Goal: Entertainment & Leisure: Consume media (video, audio)

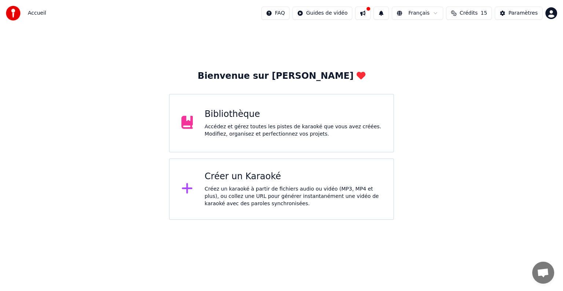
click at [253, 171] on div "Créer un Karaoké" at bounding box center [293, 177] width 177 height 12
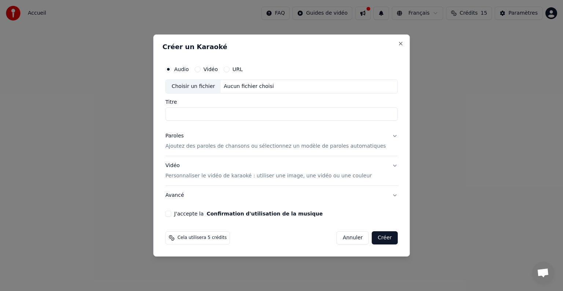
click at [214, 85] on div "Choisir un fichier" at bounding box center [193, 86] width 55 height 13
type input "**********"
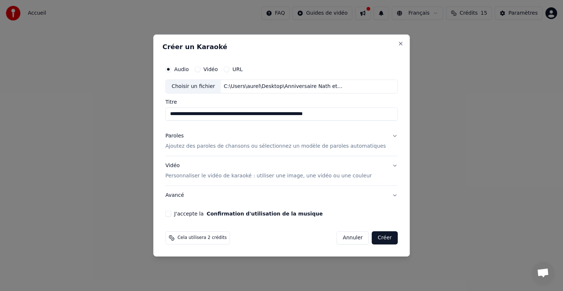
drag, startPoint x: 355, startPoint y: 114, endPoint x: 138, endPoint y: 108, distance: 217.6
click at [138, 109] on body "**********" at bounding box center [281, 110] width 563 height 220
click at [194, 146] on p "Ajoutez des paroles de chansons ou sélectionnez un modèle de paroles automatiqu…" at bounding box center [275, 146] width 221 height 7
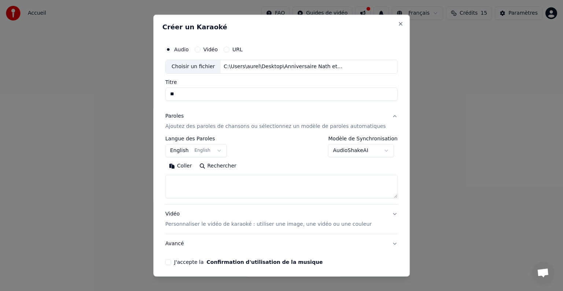
click at [198, 178] on textarea at bounding box center [281, 186] width 233 height 23
paste textarea "**********"
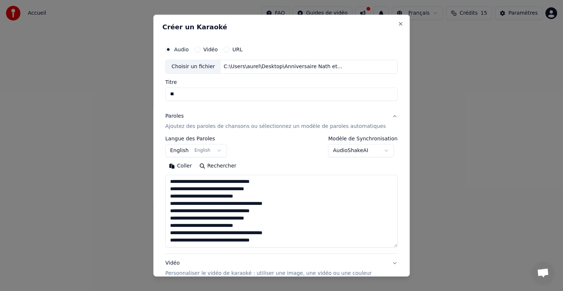
scroll to position [45, 0]
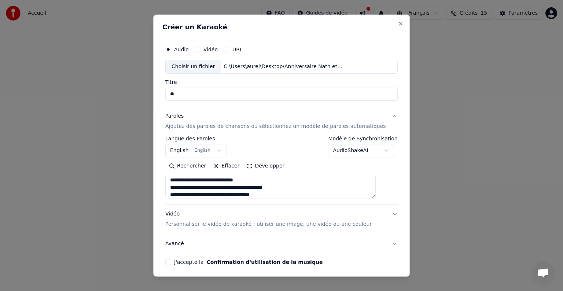
type textarea "**********"
click at [189, 151] on button "English English" at bounding box center [196, 150] width 62 height 13
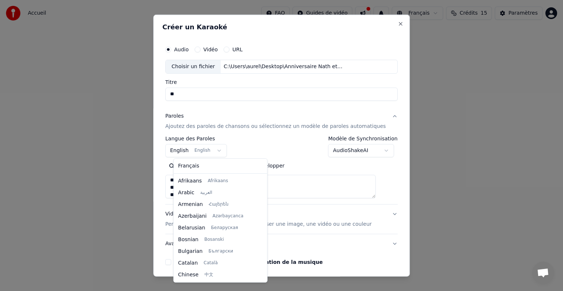
scroll to position [59, 0]
select select "**"
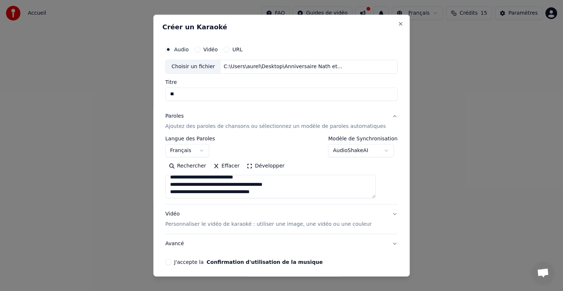
scroll to position [49, 0]
click at [171, 261] on button "J'accepte la Confirmation d'utilisation de la musique" at bounding box center [168, 262] width 6 height 6
click at [188, 224] on p "Personnaliser le vidéo de karaoké : utiliser une image, une vidéo ou une couleur" at bounding box center [268, 224] width 207 height 7
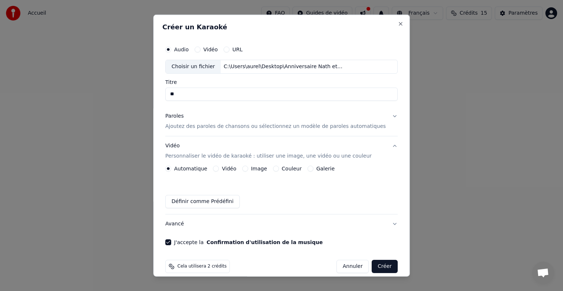
click at [254, 167] on div "Image" at bounding box center [254, 169] width 25 height 6
click at [248, 167] on button "Image" at bounding box center [245, 169] width 6 height 6
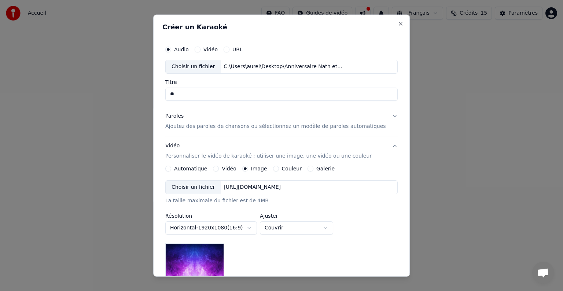
click at [211, 188] on div "Choisir un fichier" at bounding box center [193, 187] width 55 height 13
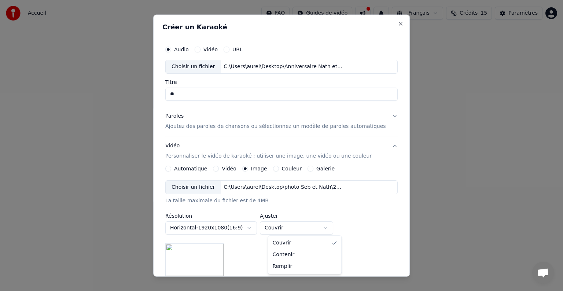
click at [337, 220] on body "Accueil FAQ Guides de vidéo Français Crédits 15 Paramètres Bienvenue sur Youka …" at bounding box center [281, 110] width 563 height 220
select select "*******"
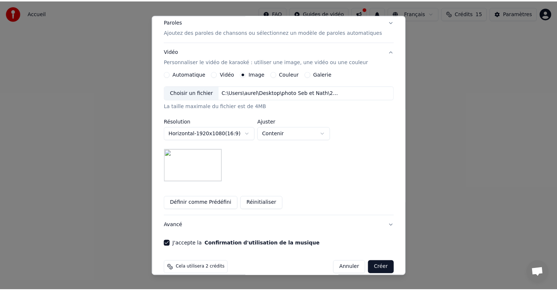
scroll to position [104, 0]
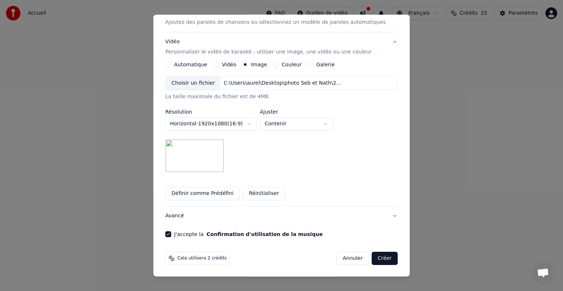
click at [372, 261] on button "Créer" at bounding box center [385, 258] width 26 height 13
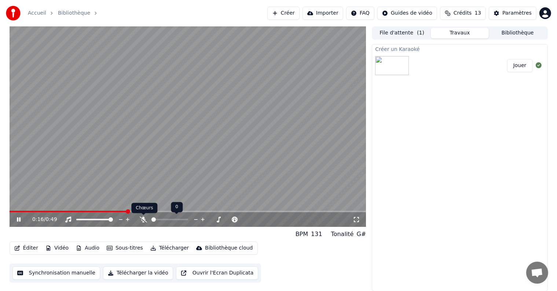
click at [143, 218] on icon at bounding box center [143, 220] width 7 height 6
click at [17, 212] on span at bounding box center [19, 211] width 4 height 4
click at [161, 249] on button "Télécharger" at bounding box center [169, 248] width 44 height 10
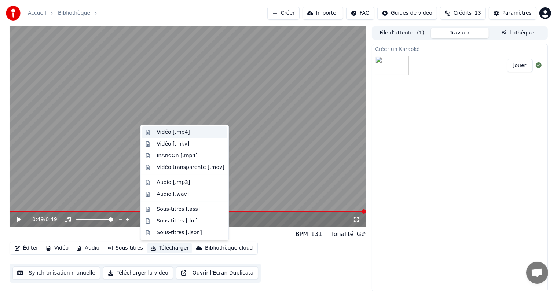
click at [156, 129] on div "Vidéo [.mp4]" at bounding box center [184, 133] width 85 height 12
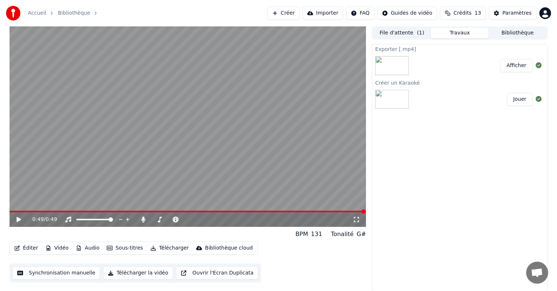
click at [519, 36] on button "Bibliothèque" at bounding box center [518, 33] width 58 height 11
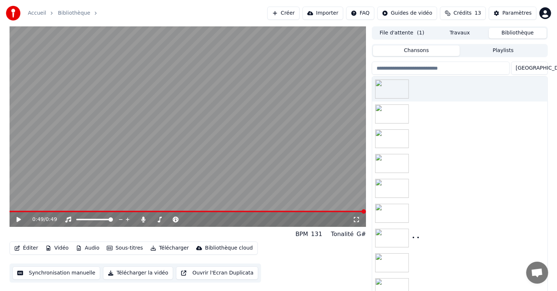
click at [406, 33] on button "File d'attente ( 1 )" at bounding box center [402, 33] width 58 height 11
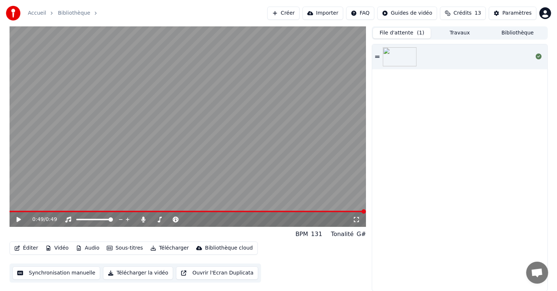
click at [449, 60] on div at bounding box center [459, 56] width 175 height 25
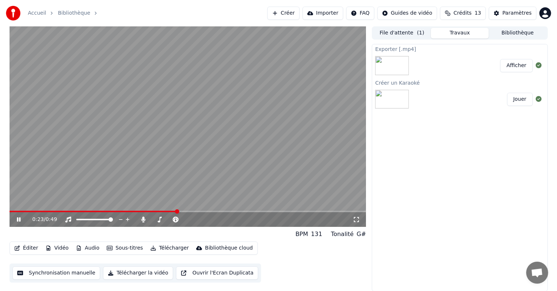
click at [462, 35] on button "Travaux" at bounding box center [460, 33] width 58 height 11
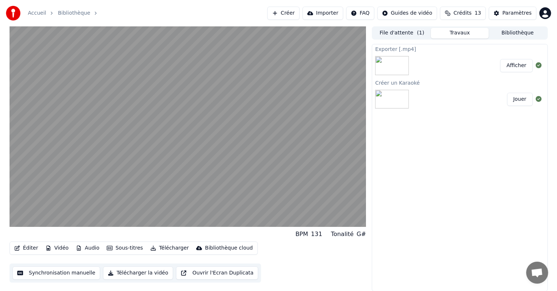
click at [516, 71] on button "Afficher" at bounding box center [516, 65] width 32 height 13
click at [508, 66] on button "Afficher" at bounding box center [516, 65] width 32 height 13
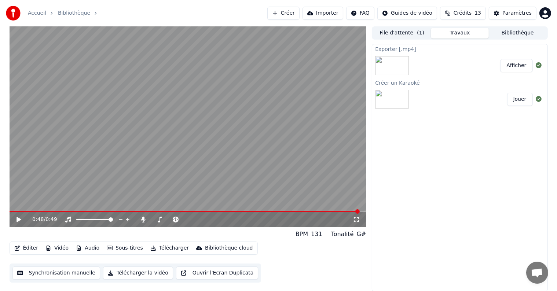
click at [511, 31] on button "Bibliothèque" at bounding box center [518, 33] width 58 height 11
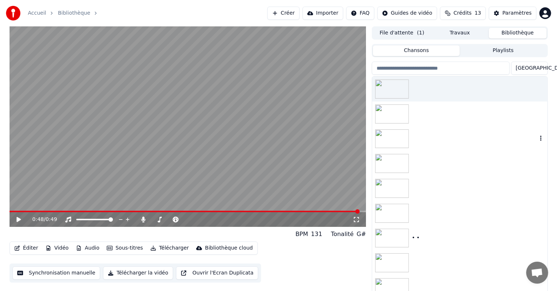
click at [440, 150] on div at bounding box center [459, 139] width 175 height 25
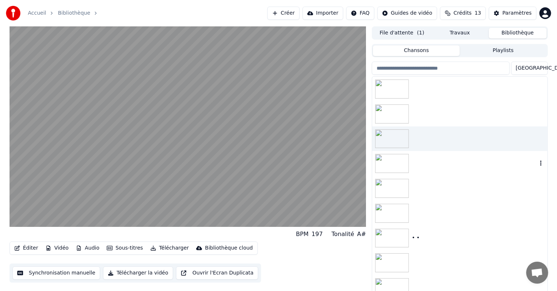
click at [433, 169] on div at bounding box center [459, 163] width 175 height 25
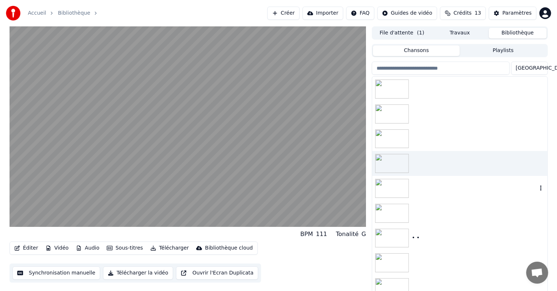
click at [429, 185] on div at bounding box center [459, 188] width 175 height 25
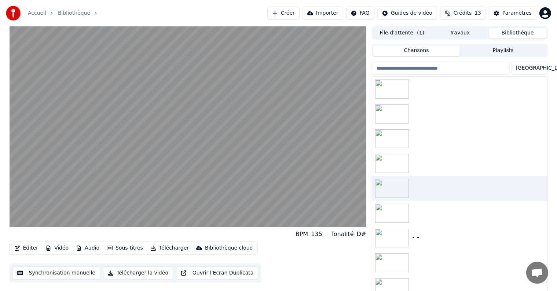
click at [58, 249] on button "Vidéo" at bounding box center [57, 248] width 29 height 10
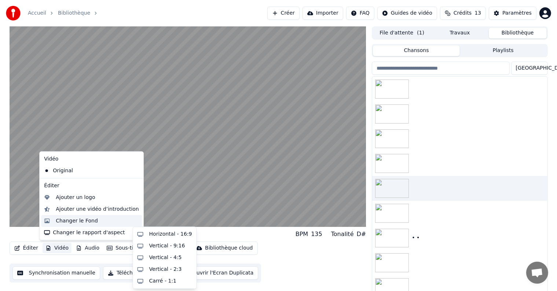
click at [64, 218] on div "Changer le Fond" at bounding box center [77, 221] width 42 height 7
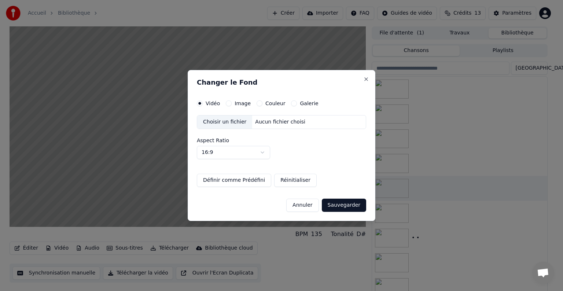
click at [235, 104] on label "Image" at bounding box center [243, 103] width 16 height 5
click at [232, 104] on button "Image" at bounding box center [229, 104] width 6 height 6
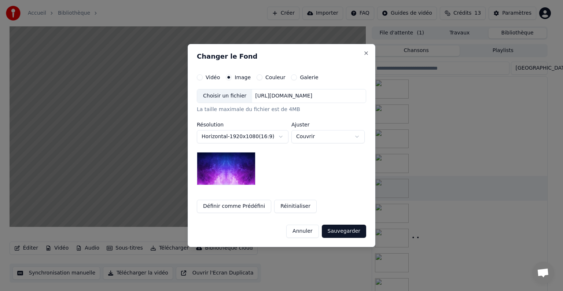
click at [229, 102] on div "Choisir un fichier" at bounding box center [224, 96] width 55 height 13
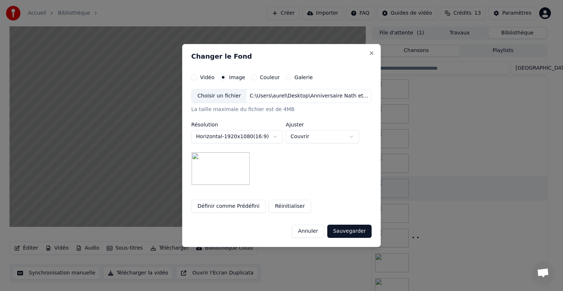
click at [358, 136] on body "**********" at bounding box center [278, 145] width 557 height 291
select select "*******"
click at [345, 232] on button "Sauvegarder" at bounding box center [350, 231] width 44 height 13
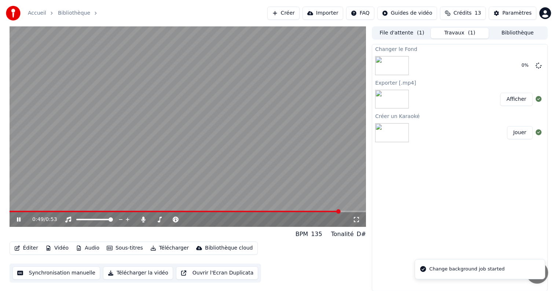
click at [18, 220] on icon at bounding box center [19, 220] width 4 height 4
click at [24, 248] on button "Éditer" at bounding box center [26, 248] width 30 height 10
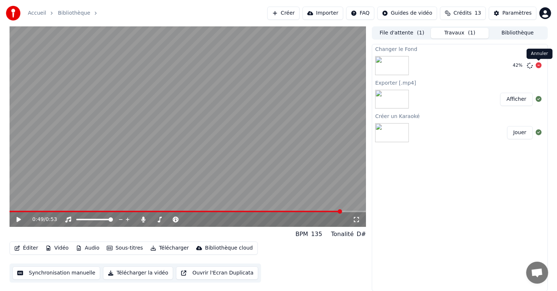
click at [535, 65] on div "42 %" at bounding box center [526, 65] width 32 height 9
click at [540, 65] on icon at bounding box center [539, 65] width 6 height 6
click at [293, 12] on button "Créer" at bounding box center [283, 13] width 32 height 13
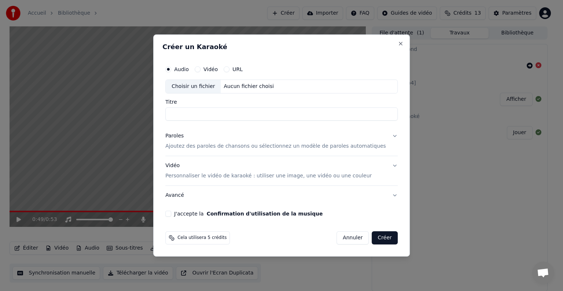
click at [201, 68] on button "Vidéo" at bounding box center [198, 69] width 6 height 6
click at [206, 86] on div "Choisir un fichier" at bounding box center [193, 86] width 55 height 13
click at [347, 237] on button "Annuler" at bounding box center [353, 237] width 32 height 13
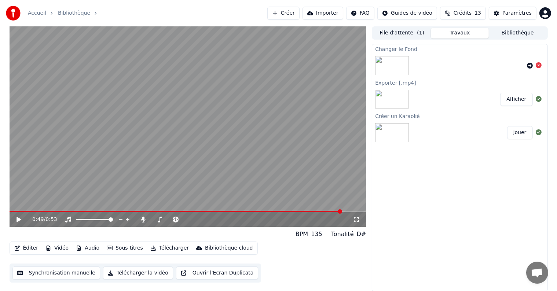
click at [29, 249] on button "Éditer" at bounding box center [26, 248] width 30 height 10
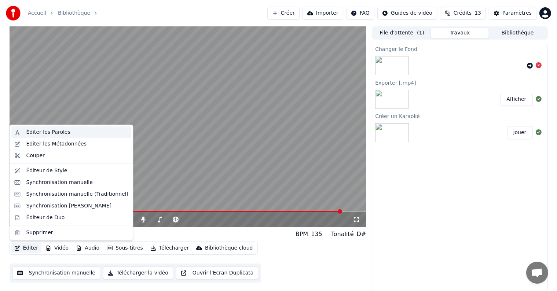
click at [35, 137] on div "Éditer les Paroles" at bounding box center [71, 133] width 120 height 12
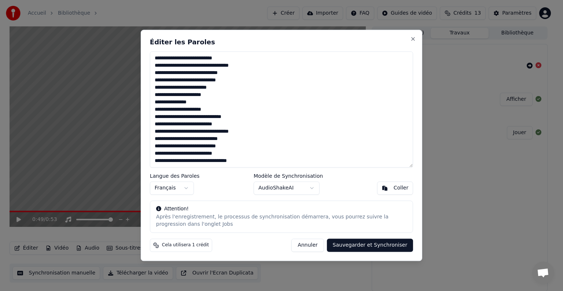
click at [235, 160] on textarea "**********" at bounding box center [281, 109] width 263 height 116
type textarea "**********"
click at [362, 242] on button "Sauvegarder et Synchroniser" at bounding box center [370, 245] width 87 height 13
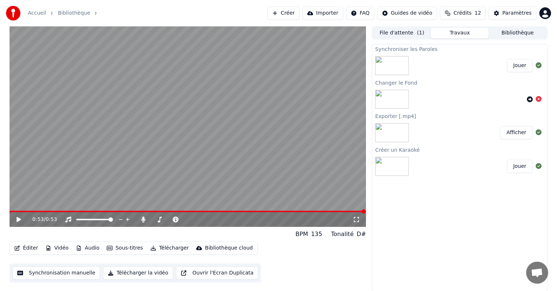
click at [17, 220] on icon at bounding box center [19, 219] width 4 height 5
click at [217, 207] on video at bounding box center [188, 126] width 357 height 201
click at [216, 213] on div "0:01 / 0:53" at bounding box center [188, 219] width 357 height 15
click at [217, 212] on span at bounding box center [188, 211] width 357 height 1
click at [271, 210] on video at bounding box center [188, 126] width 357 height 201
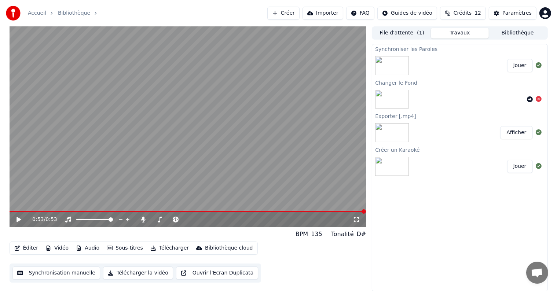
click at [61, 273] on button "Synchronisation manuelle" at bounding box center [56, 273] width 88 height 13
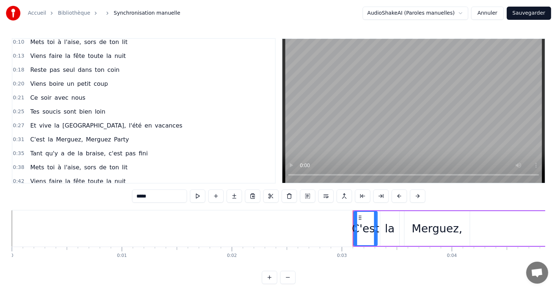
scroll to position [58, 0]
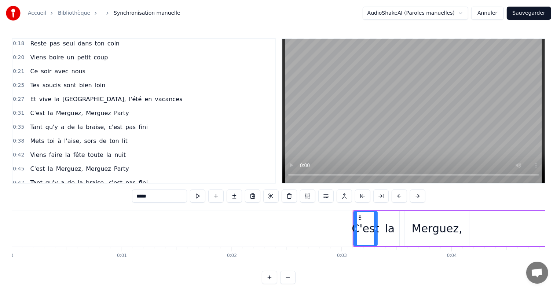
click at [34, 165] on span "C'est" at bounding box center [37, 169] width 16 height 8
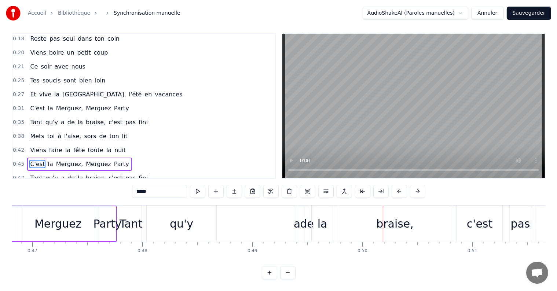
scroll to position [0, 5099]
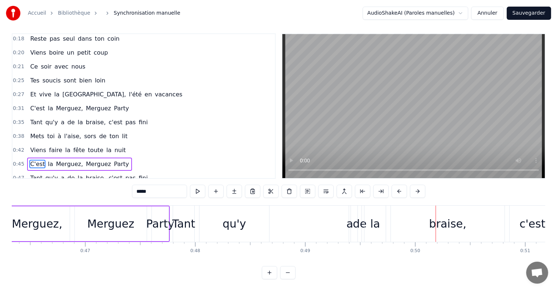
click at [186, 216] on div "Tant" at bounding box center [183, 224] width 23 height 17
type input "****"
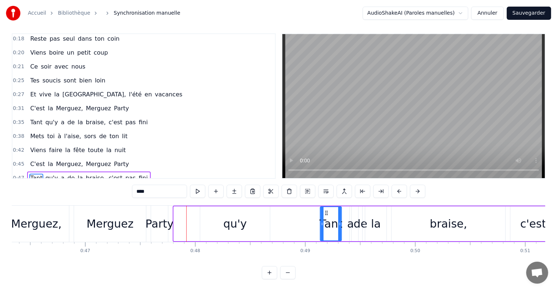
drag, startPoint x: 179, startPoint y: 206, endPoint x: 326, endPoint y: 209, distance: 146.8
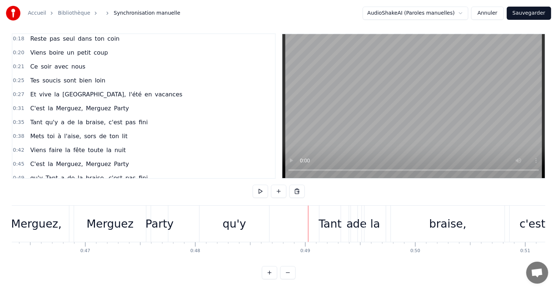
click at [203, 206] on div "qu'y" at bounding box center [235, 224] width 70 height 36
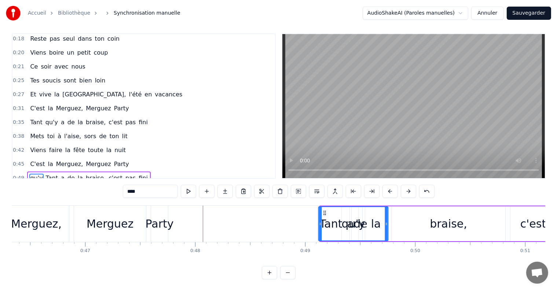
drag, startPoint x: 206, startPoint y: 204, endPoint x: 324, endPoint y: 209, distance: 118.3
click at [324, 209] on div "qu'y" at bounding box center [353, 223] width 69 height 33
click at [81, 213] on div "Merguez" at bounding box center [110, 224] width 72 height 36
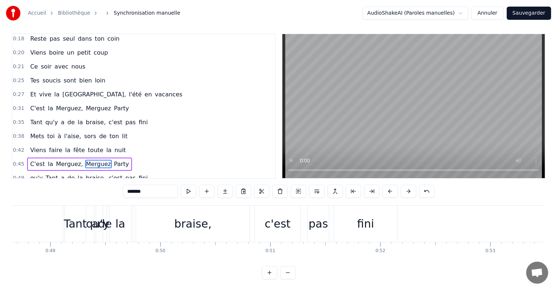
scroll to position [0, 5355]
click at [188, 216] on div "braise," at bounding box center [192, 224] width 37 height 17
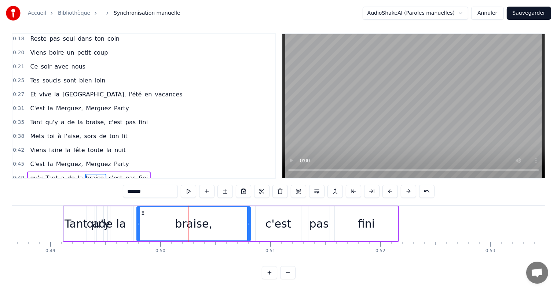
scroll to position [0, 5354]
drag, startPoint x: 138, startPoint y: 217, endPoint x: 183, endPoint y: 222, distance: 45.0
click at [183, 222] on div at bounding box center [183, 223] width 3 height 33
click at [123, 219] on div "la" at bounding box center [121, 224] width 10 height 17
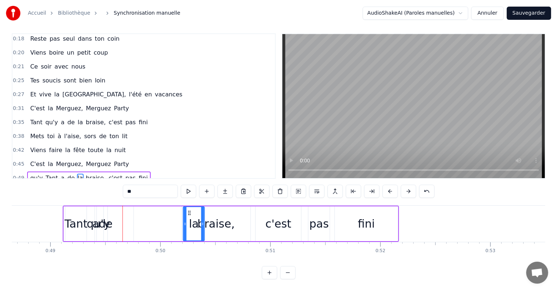
drag, startPoint x: 116, startPoint y: 206, endPoint x: 189, endPoint y: 208, distance: 73.0
click at [106, 216] on div "de" at bounding box center [106, 224] width 14 height 17
drag, startPoint x: 109, startPoint y: 206, endPoint x: 178, endPoint y: 209, distance: 69.8
click at [177, 209] on div "de" at bounding box center [175, 223] width 3 height 33
click at [107, 216] on div "qu'y" at bounding box center [98, 224] width 23 height 17
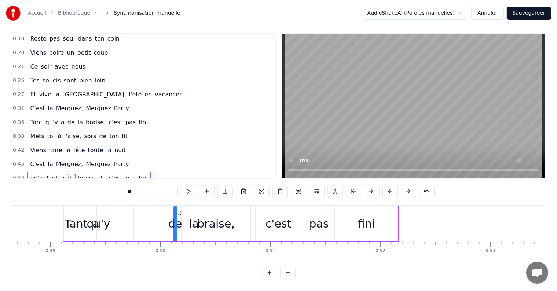
type input "****"
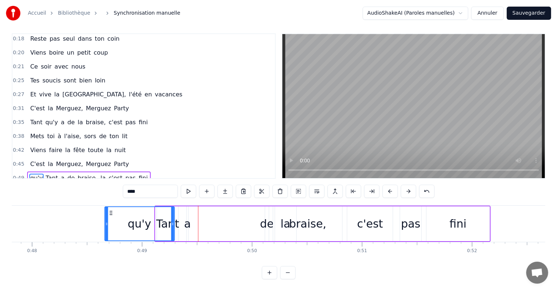
scroll to position [0, 5262]
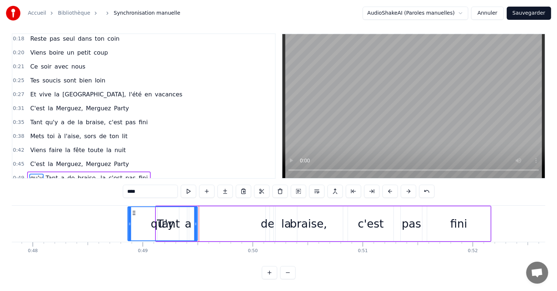
drag, startPoint x: 69, startPoint y: 205, endPoint x: 126, endPoint y: 211, distance: 57.5
click at [128, 211] on div "qu'y" at bounding box center [162, 223] width 69 height 33
click at [193, 214] on div "qu'y Tant a de braise, la c'est pas fini" at bounding box center [306, 224] width 372 height 36
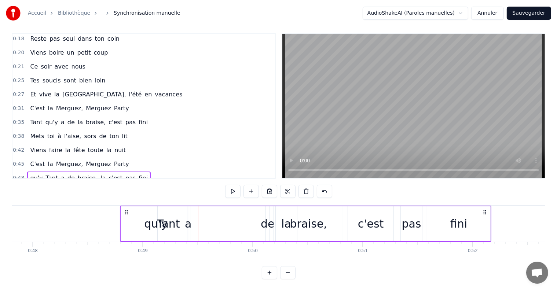
click at [196, 213] on div "qu'y Tant a de braise, la c'est pas fini" at bounding box center [306, 224] width 372 height 36
click at [185, 219] on div "a" at bounding box center [188, 224] width 7 height 17
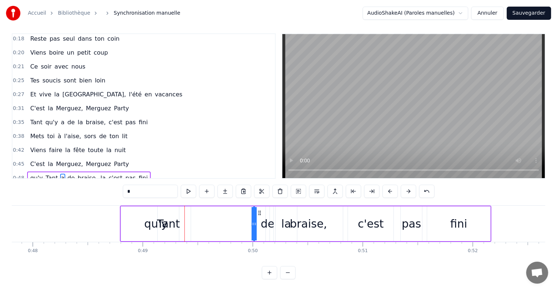
drag, startPoint x: 193, startPoint y: 205, endPoint x: 259, endPoint y: 210, distance: 66.2
click at [259, 210] on div "qu'y Tant a de braise, la c'est pas fini" at bounding box center [306, 224] width 372 height 36
click at [141, 211] on div "qu'y" at bounding box center [156, 224] width 70 height 35
type input "****"
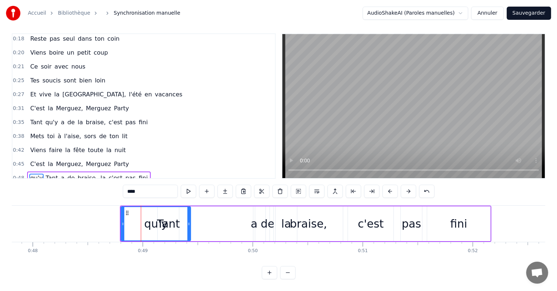
drag, startPoint x: 125, startPoint y: 203, endPoint x: 207, endPoint y: 209, distance: 81.7
click at [209, 209] on div "qu'y Tant a de braise, la c'est pas fini" at bounding box center [306, 224] width 372 height 36
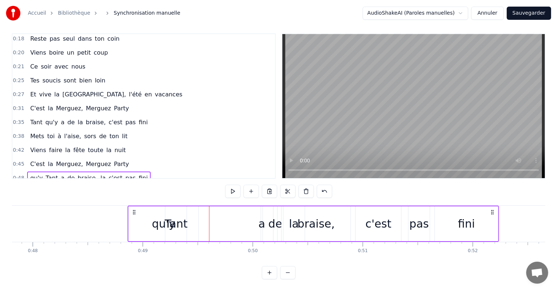
drag, startPoint x: 125, startPoint y: 204, endPoint x: 133, endPoint y: 208, distance: 8.9
click at [133, 208] on div "qu'y Tant a de braise, la c'est pas fini" at bounding box center [314, 224] width 372 height 36
drag, startPoint x: 135, startPoint y: 205, endPoint x: 139, endPoint y: 207, distance: 4.1
click at [137, 209] on icon at bounding box center [134, 212] width 6 height 6
click at [138, 209] on icon at bounding box center [138, 212] width 6 height 6
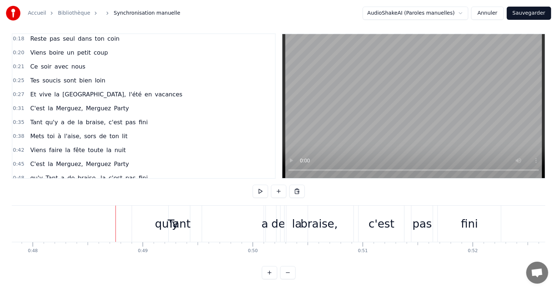
click at [152, 214] on div "qu'y" at bounding box center [167, 224] width 70 height 36
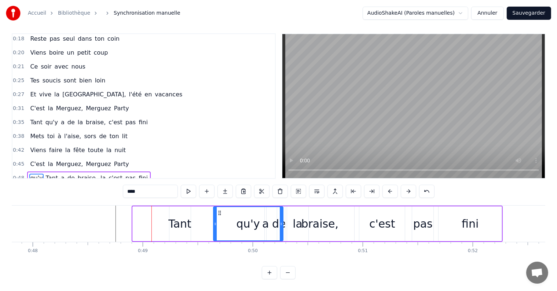
drag, startPoint x: 138, startPoint y: 206, endPoint x: 219, endPoint y: 218, distance: 81.6
click at [181, 216] on div "Tant" at bounding box center [179, 224] width 23 height 17
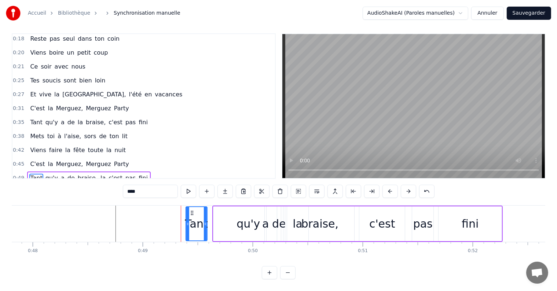
drag, startPoint x: 174, startPoint y: 204, endPoint x: 191, endPoint y: 208, distance: 16.9
click at [191, 210] on icon at bounding box center [192, 213] width 6 height 6
click at [37, 146] on span "Viens" at bounding box center [37, 150] width 17 height 8
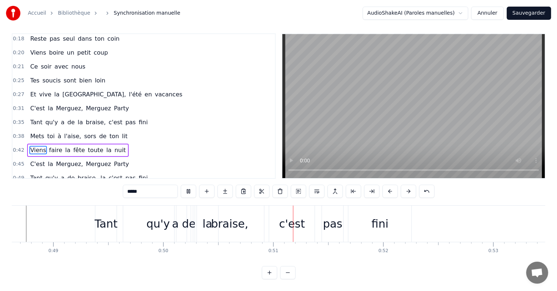
scroll to position [0, 5354]
click at [203, 216] on div "la" at bounding box center [204, 224] width 10 height 17
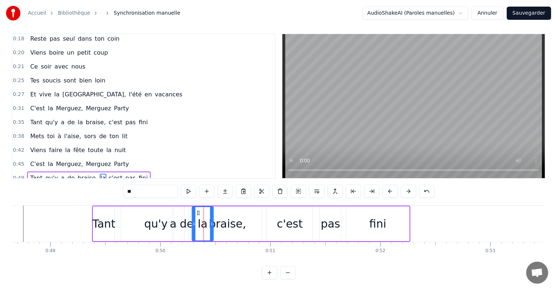
click at [199, 211] on circle at bounding box center [199, 211] width 0 height 0
click at [198, 211] on circle at bounding box center [198, 211] width 0 height 0
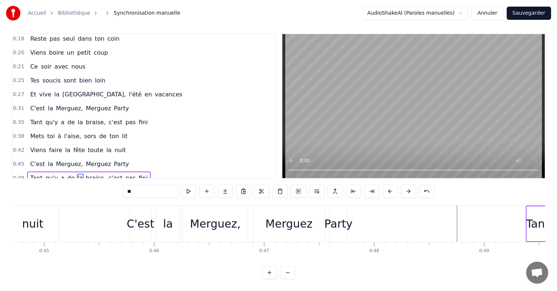
scroll to position [0, 4950]
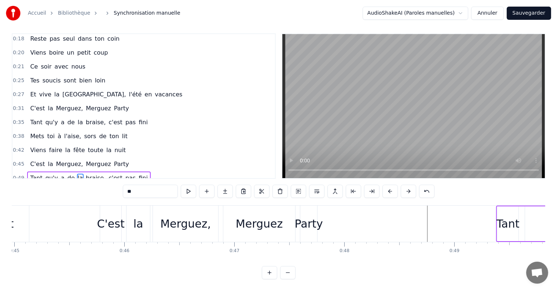
click at [315, 216] on div "Party" at bounding box center [309, 224] width 28 height 17
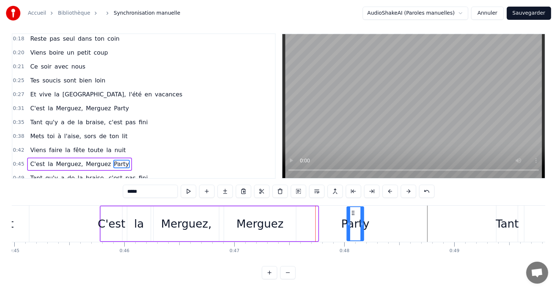
drag, startPoint x: 306, startPoint y: 204, endPoint x: 352, endPoint y: 208, distance: 46.1
click at [352, 210] on icon at bounding box center [353, 213] width 6 height 6
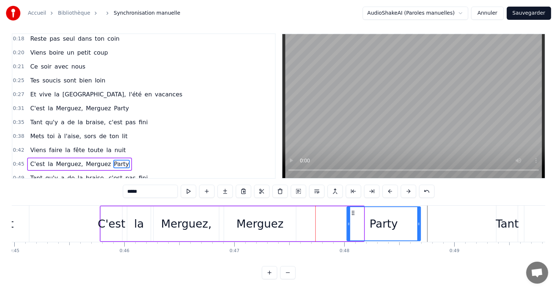
drag, startPoint x: 361, startPoint y: 214, endPoint x: 418, endPoint y: 223, distance: 57.5
click at [418, 223] on div at bounding box center [418, 223] width 3 height 33
click at [272, 216] on div "Merguez" at bounding box center [260, 224] width 47 height 17
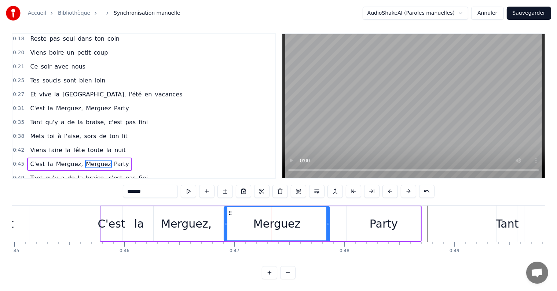
drag, startPoint x: 295, startPoint y: 214, endPoint x: 329, endPoint y: 218, distance: 33.9
click at [329, 218] on div at bounding box center [328, 223] width 3 height 33
click at [229, 213] on circle at bounding box center [229, 213] width 0 height 0
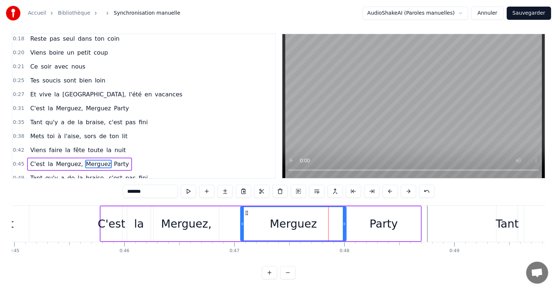
drag, startPoint x: 228, startPoint y: 205, endPoint x: 245, endPoint y: 211, distance: 17.4
click at [245, 211] on div "Merguez" at bounding box center [293, 223] width 105 height 33
click at [30, 132] on span "Mets" at bounding box center [36, 136] width 15 height 8
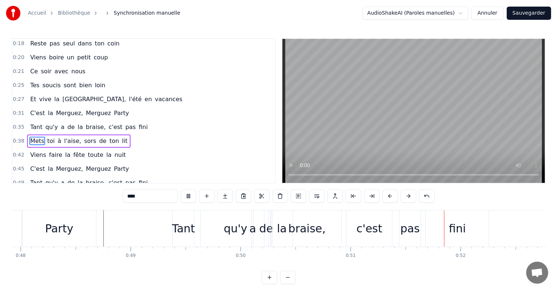
scroll to position [0, 5354]
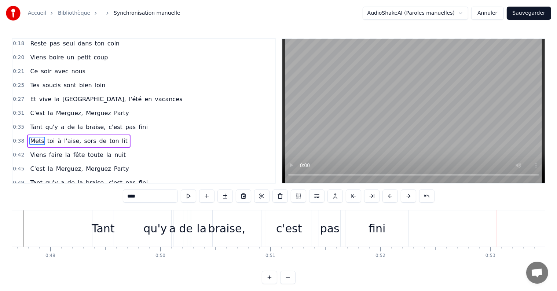
click at [164, 221] on div "qu'y" at bounding box center [154, 228] width 23 height 17
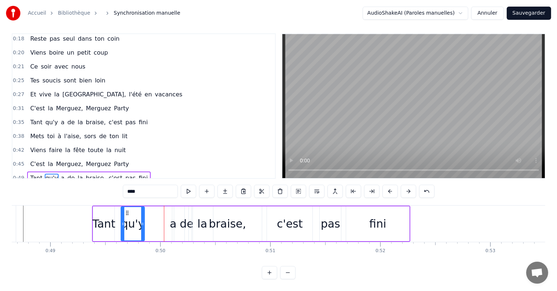
drag, startPoint x: 190, startPoint y: 218, endPoint x: 143, endPoint y: 215, distance: 47.4
click at [143, 221] on icon at bounding box center [142, 224] width 3 height 6
click at [175, 216] on div "a" at bounding box center [173, 224] width 7 height 17
drag, startPoint x: 178, startPoint y: 207, endPoint x: 153, endPoint y: 208, distance: 24.6
click at [153, 210] on icon at bounding box center [155, 213] width 6 height 6
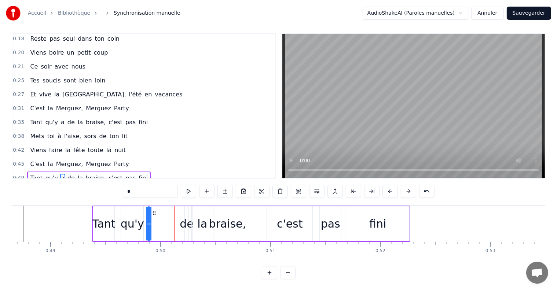
click at [189, 216] on div "de" at bounding box center [187, 224] width 14 height 17
drag, startPoint x: 188, startPoint y: 204, endPoint x: 165, endPoint y: 205, distance: 23.1
click at [165, 210] on icon at bounding box center [166, 213] width 6 height 6
click at [196, 208] on div "braise," at bounding box center [227, 224] width 69 height 35
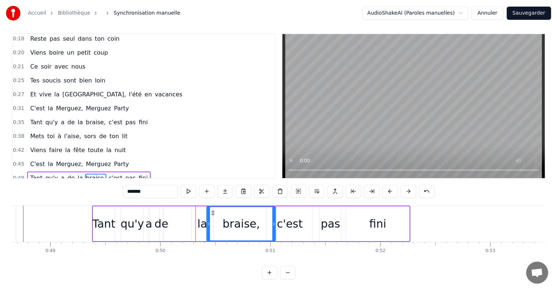
drag, startPoint x: 200, startPoint y: 207, endPoint x: 215, endPoint y: 211, distance: 16.0
click at [215, 211] on div "braise," at bounding box center [241, 223] width 68 height 33
click at [200, 216] on div "la" at bounding box center [202, 224] width 10 height 17
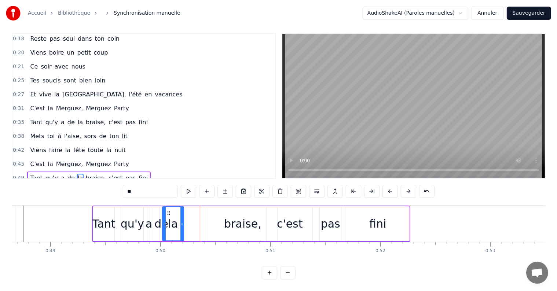
drag, startPoint x: 195, startPoint y: 205, endPoint x: 166, endPoint y: 205, distance: 29.3
click at [166, 210] on icon at bounding box center [169, 213] width 6 height 6
click at [225, 211] on div "braise," at bounding box center [242, 224] width 69 height 35
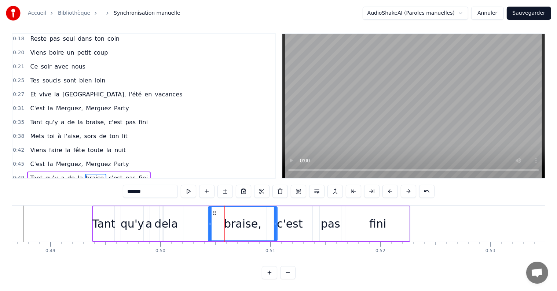
click at [274, 221] on icon at bounding box center [275, 224] width 3 height 6
drag, startPoint x: 274, startPoint y: 216, endPoint x: 237, endPoint y: 215, distance: 37.1
click at [237, 221] on icon at bounding box center [238, 224] width 3 height 6
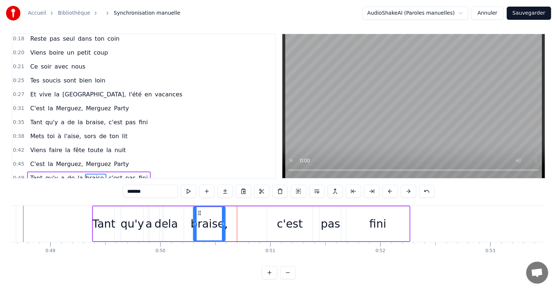
drag, startPoint x: 211, startPoint y: 206, endPoint x: 196, endPoint y: 207, distance: 15.1
click at [197, 210] on icon at bounding box center [200, 213] width 6 height 6
click at [32, 132] on span "Mets" at bounding box center [36, 136] width 15 height 8
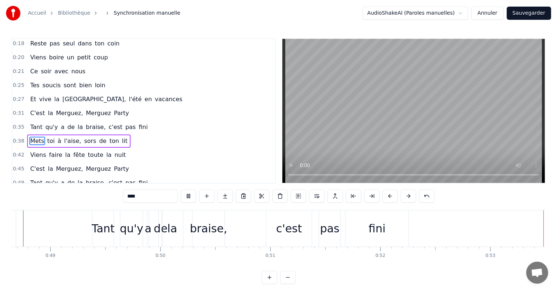
scroll to position [0, 5355]
click at [202, 234] on div "braise," at bounding box center [208, 228] width 37 height 17
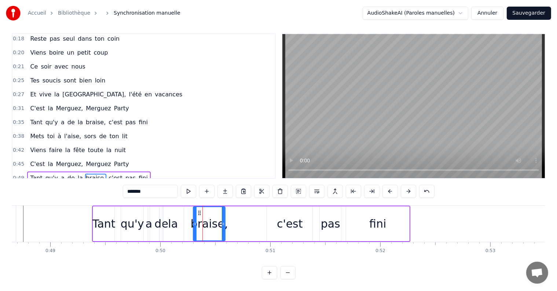
scroll to position [11, 0]
drag, startPoint x: 198, startPoint y: 205, endPoint x: 178, endPoint y: 207, distance: 20.6
click at [178, 210] on icon at bounding box center [179, 213] width 6 height 6
click at [29, 160] on span "C'est" at bounding box center [37, 164] width 16 height 8
type input "*****"
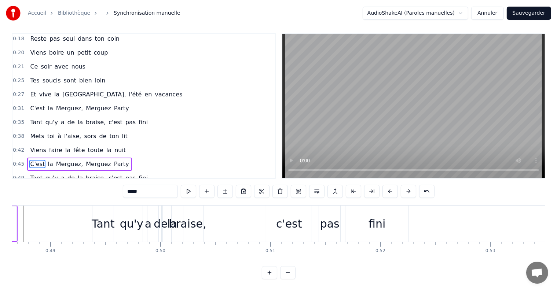
scroll to position [0, 5355]
click at [537, 16] on button "Sauvegarder" at bounding box center [529, 13] width 44 height 13
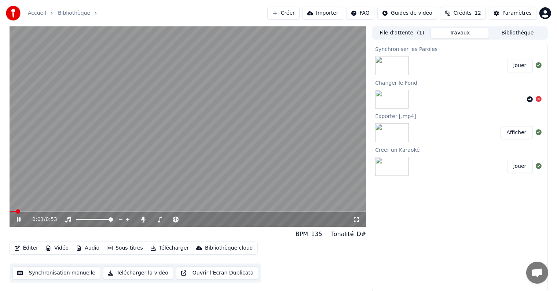
click at [16, 211] on span at bounding box center [18, 211] width 4 height 4
click at [59, 246] on button "Vidéo" at bounding box center [57, 248] width 29 height 10
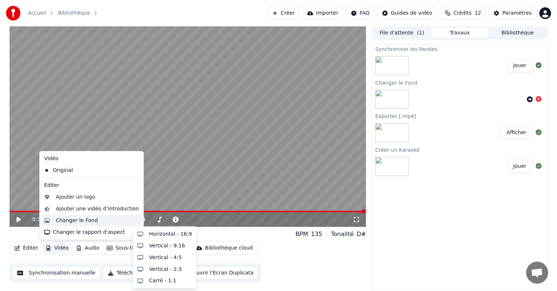
click at [59, 220] on div "Changer le Fond" at bounding box center [77, 220] width 42 height 7
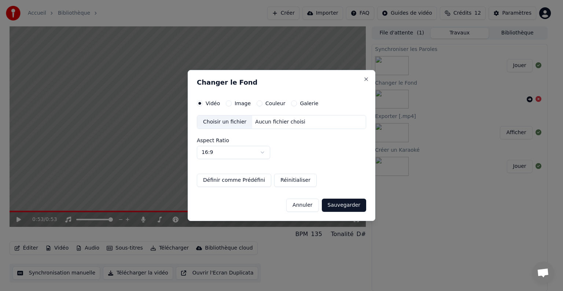
click at [232, 103] on div "Image" at bounding box center [238, 104] width 25 height 6
click at [229, 105] on button "Image" at bounding box center [229, 104] width 6 height 6
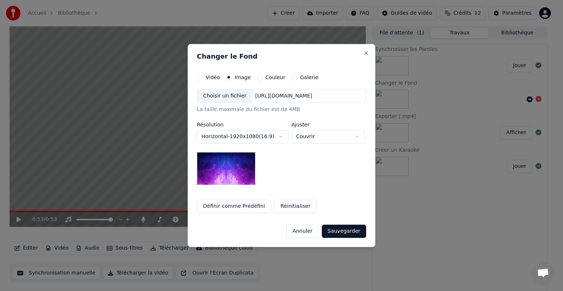
click at [228, 100] on div "Choisir un fichier" at bounding box center [224, 96] width 55 height 13
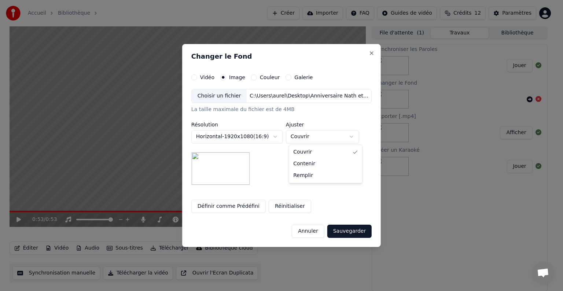
click at [356, 138] on body "**********" at bounding box center [278, 145] width 557 height 291
select select "*******"
click at [347, 230] on button "Sauvegarder" at bounding box center [350, 231] width 44 height 13
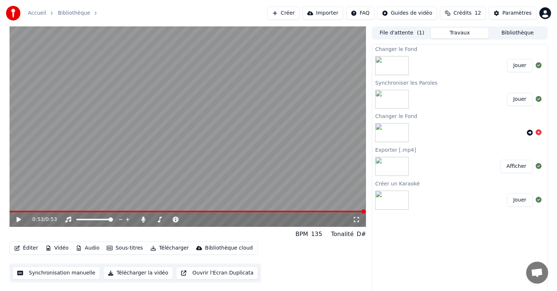
click at [517, 68] on button "Jouer" at bounding box center [520, 65] width 26 height 13
click at [10, 210] on span at bounding box center [12, 211] width 4 height 4
click at [157, 249] on button "Télécharger" at bounding box center [169, 248] width 44 height 10
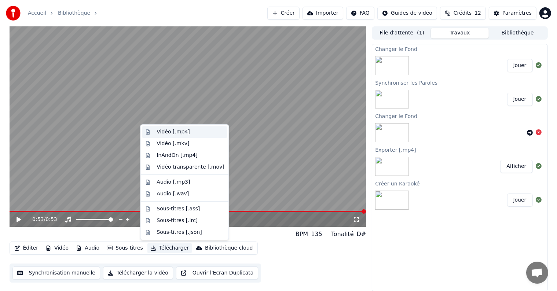
click at [167, 129] on div "Vidéo [.mp4]" at bounding box center [173, 131] width 33 height 7
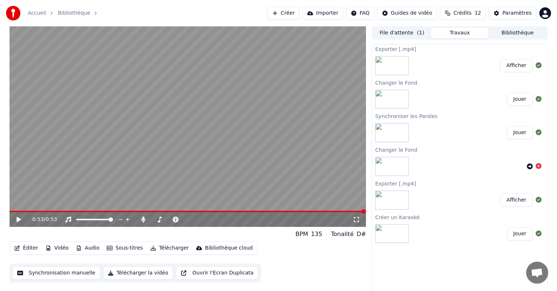
click at [517, 62] on button "Afficher" at bounding box center [516, 65] width 32 height 13
click at [503, 31] on button "Bibliothèque" at bounding box center [518, 33] width 58 height 11
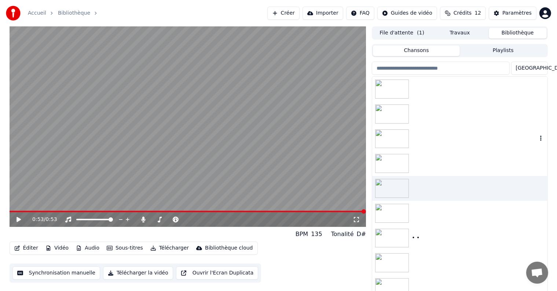
click at [389, 140] on img at bounding box center [392, 138] width 34 height 19
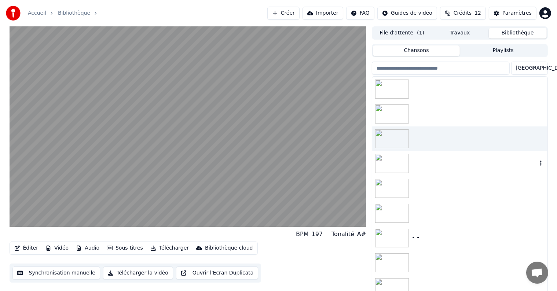
click at [398, 160] on img at bounding box center [392, 163] width 34 height 19
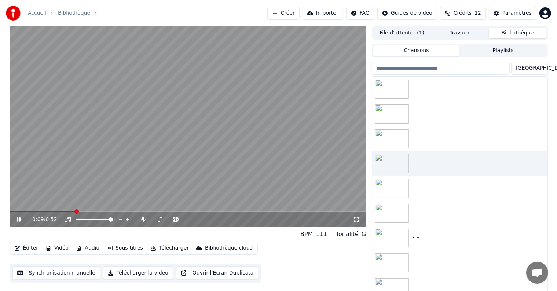
click at [18, 220] on icon at bounding box center [19, 220] width 4 height 4
click at [60, 249] on button "Vidéo" at bounding box center [57, 248] width 29 height 10
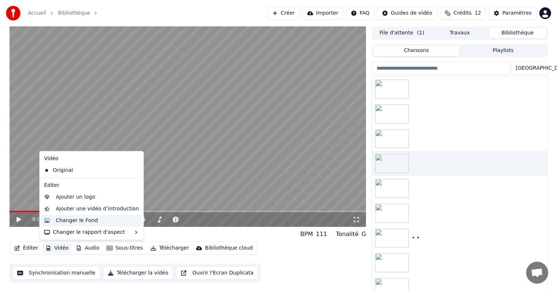
click at [66, 220] on div "Changer le Fond" at bounding box center [77, 220] width 42 height 7
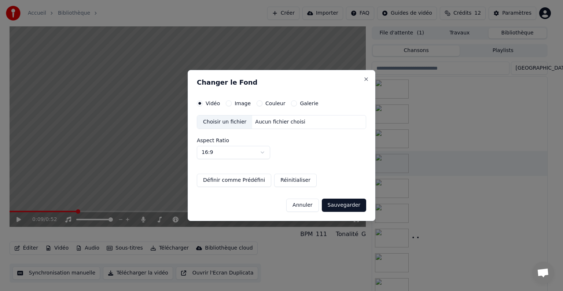
click at [219, 122] on div "Choisir un fichier" at bounding box center [224, 122] width 55 height 13
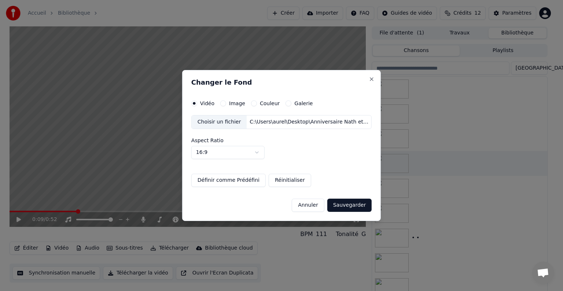
click at [339, 205] on button "Sauvegarder" at bounding box center [350, 205] width 44 height 13
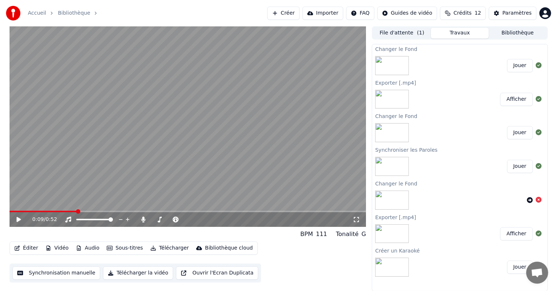
click at [522, 62] on button "Jouer" at bounding box center [520, 65] width 26 height 13
click at [10, 213] on span at bounding box center [12, 211] width 4 height 4
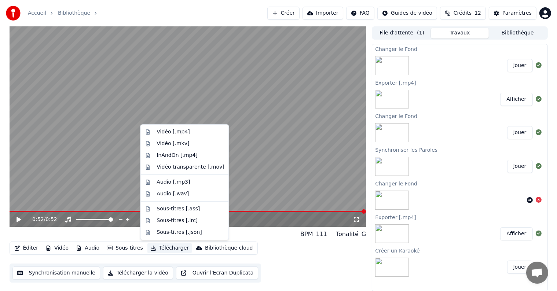
click at [176, 248] on button "Télécharger" at bounding box center [169, 248] width 44 height 10
click at [171, 134] on div "Vidéo [.mp4]" at bounding box center [173, 131] width 33 height 7
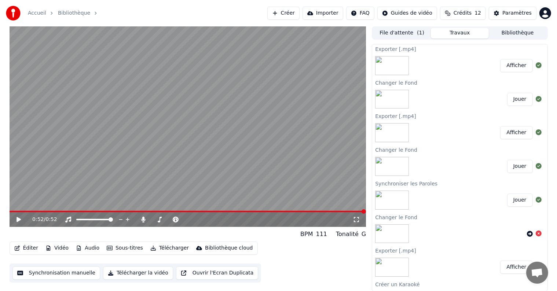
click at [507, 64] on button "Afficher" at bounding box center [516, 65] width 32 height 13
